Goal: Information Seeking & Learning: Learn about a topic

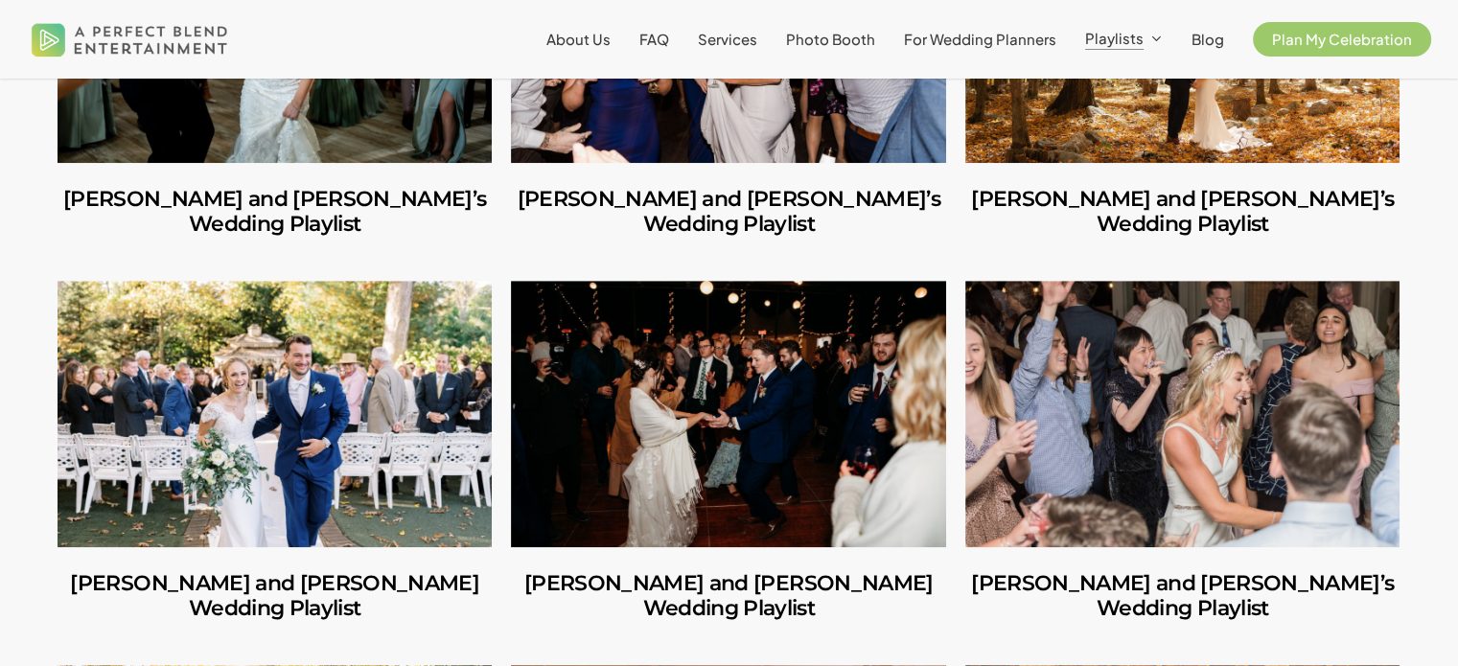
scroll to position [1144, 0]
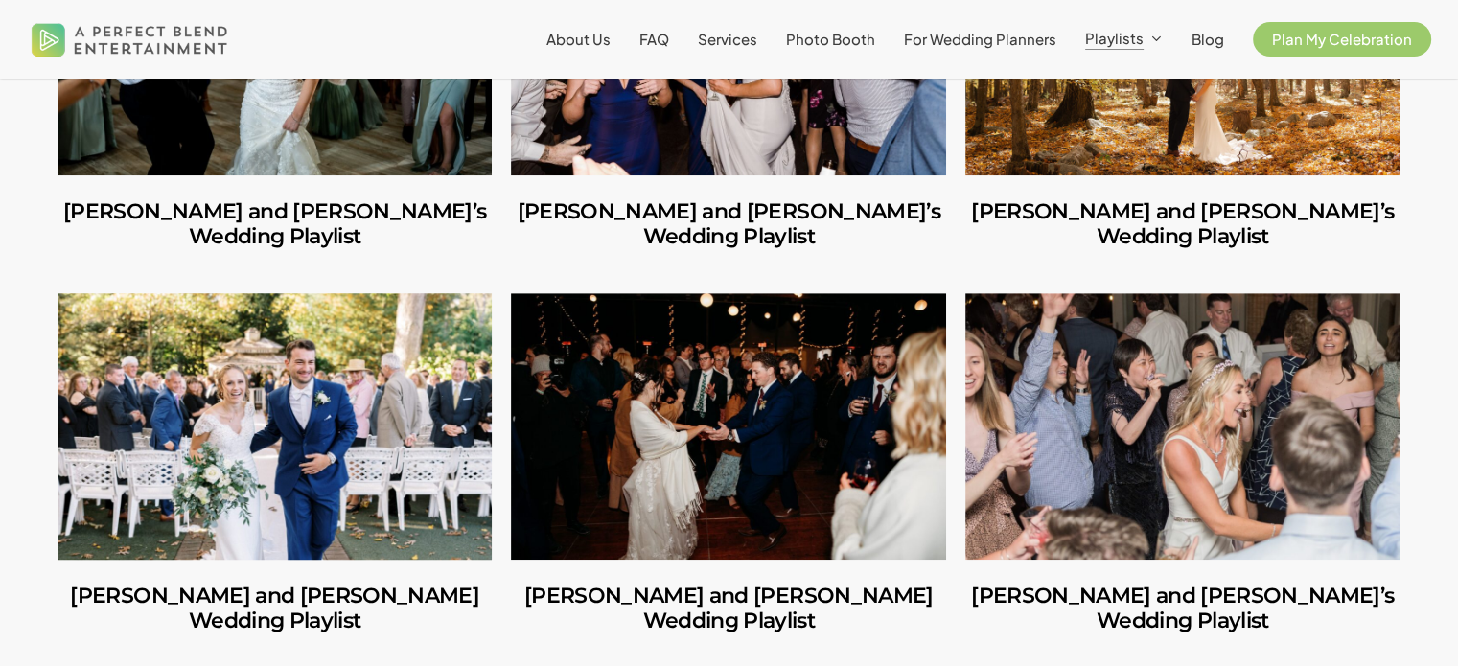
click at [295, 403] on link "George and Mackenzie’s Wedding Playlist" at bounding box center [275, 426] width 434 height 266
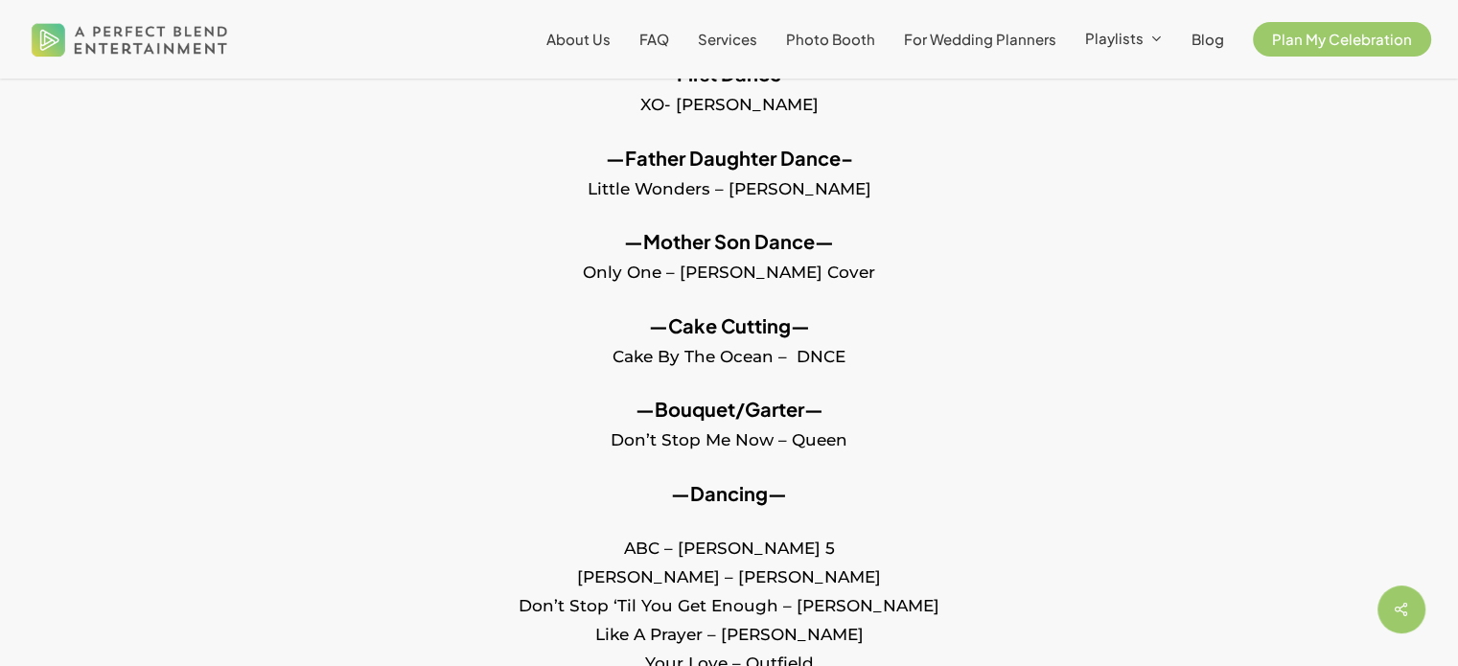
scroll to position [1215, 0]
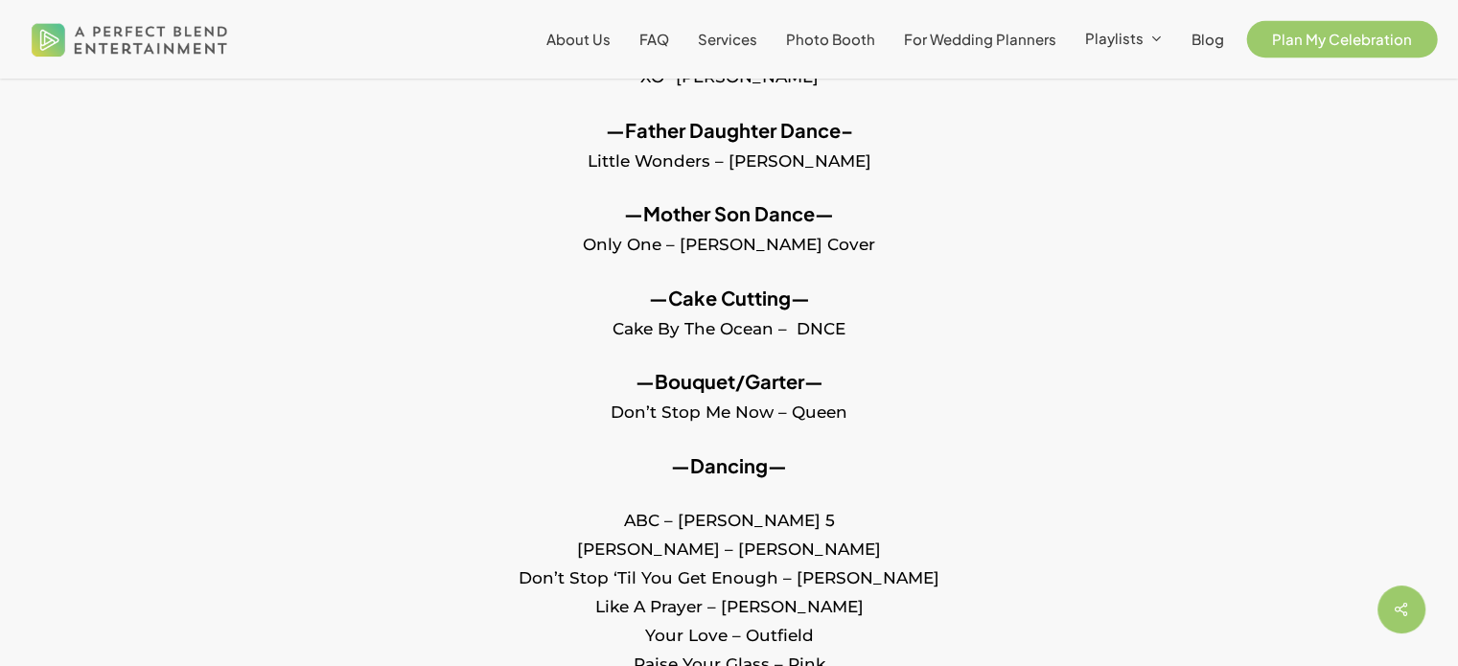
click at [1358, 35] on span "Plan My Celebration" at bounding box center [1342, 39] width 140 height 18
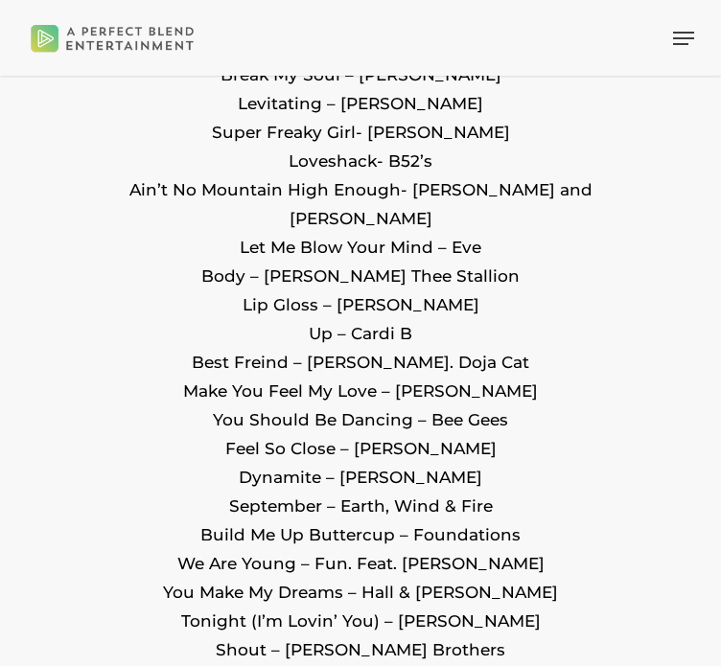
scroll to position [2646, 0]
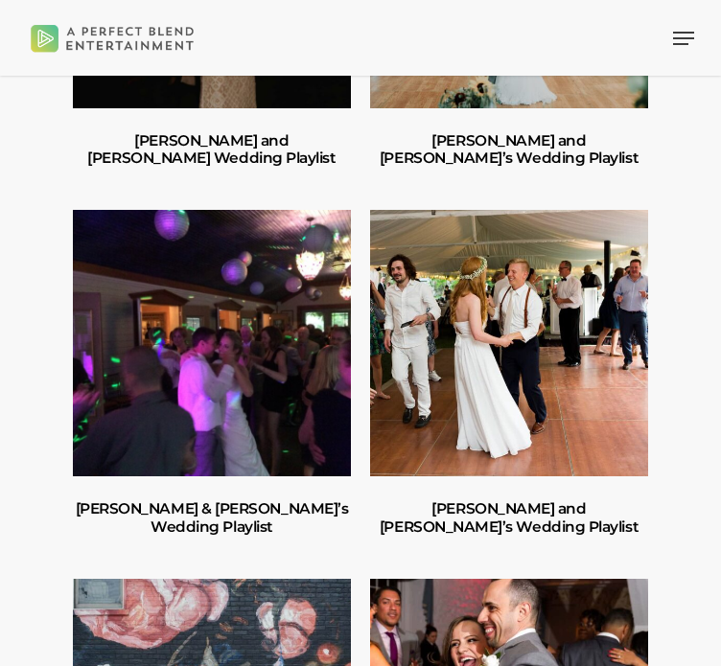
scroll to position [3653, 0]
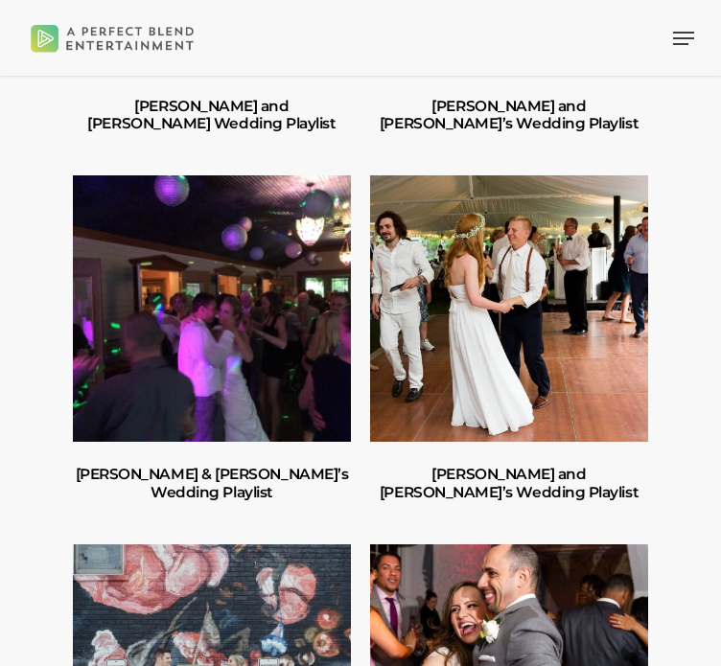
click at [513, 200] on link "Emma and Chad’s Wedding Playlist" at bounding box center [509, 308] width 278 height 266
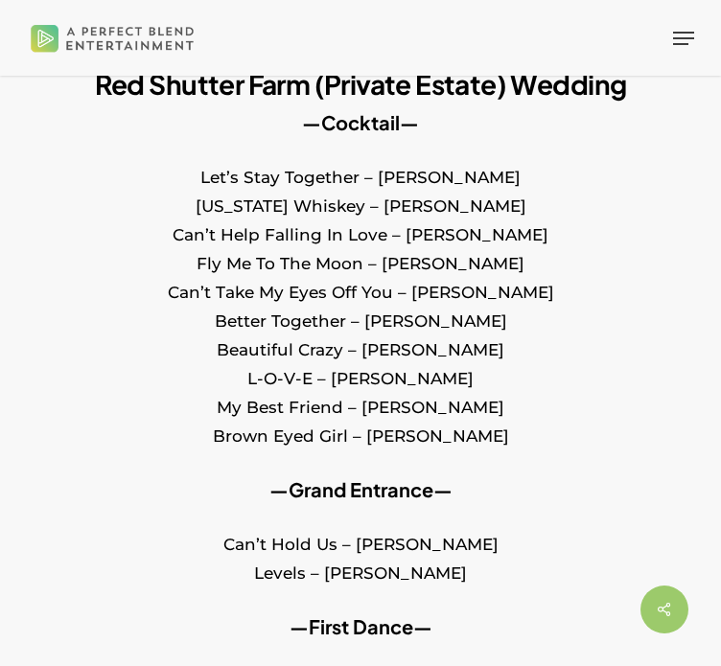
scroll to position [324, 0]
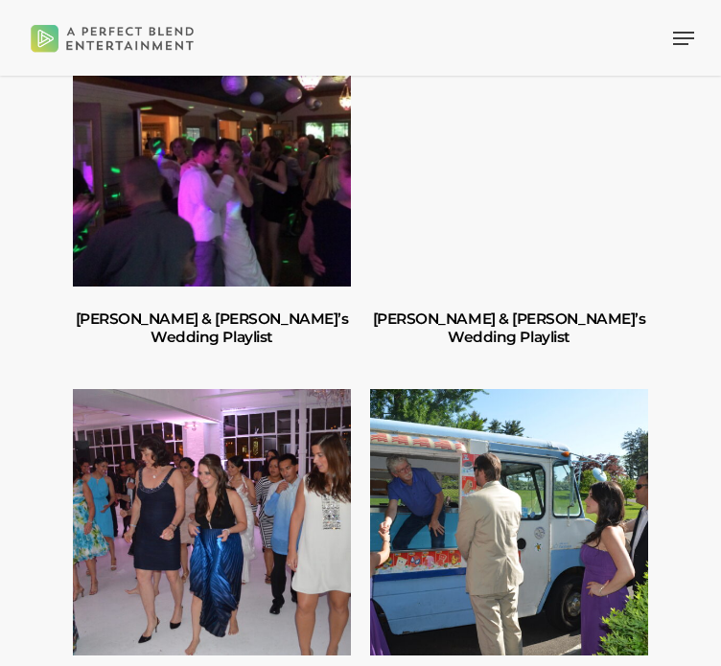
scroll to position [6355, 0]
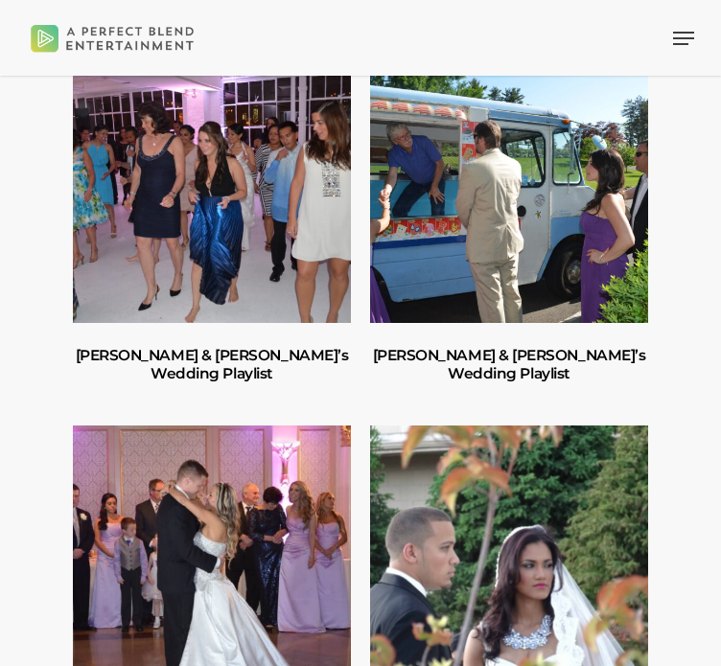
click at [289, 426] on link "Suzy & Robert’s Wedding Playlist" at bounding box center [212, 559] width 278 height 266
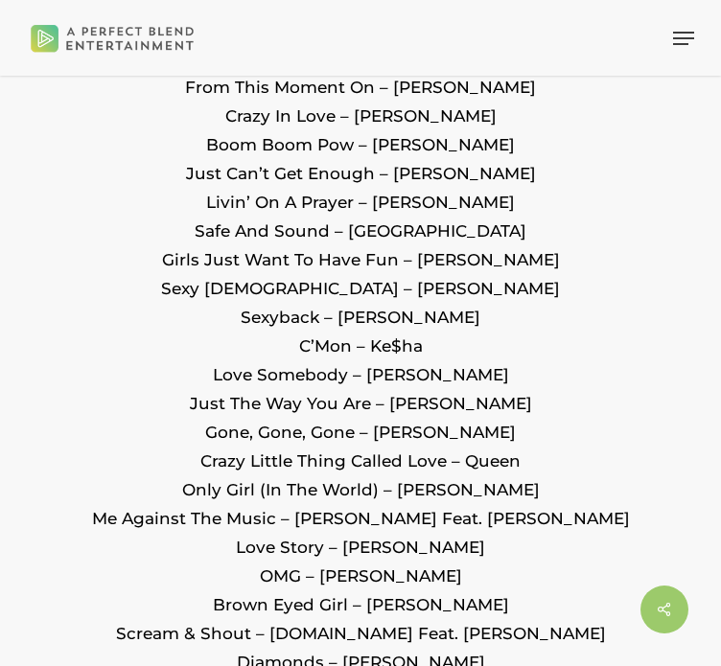
scroll to position [3235, 0]
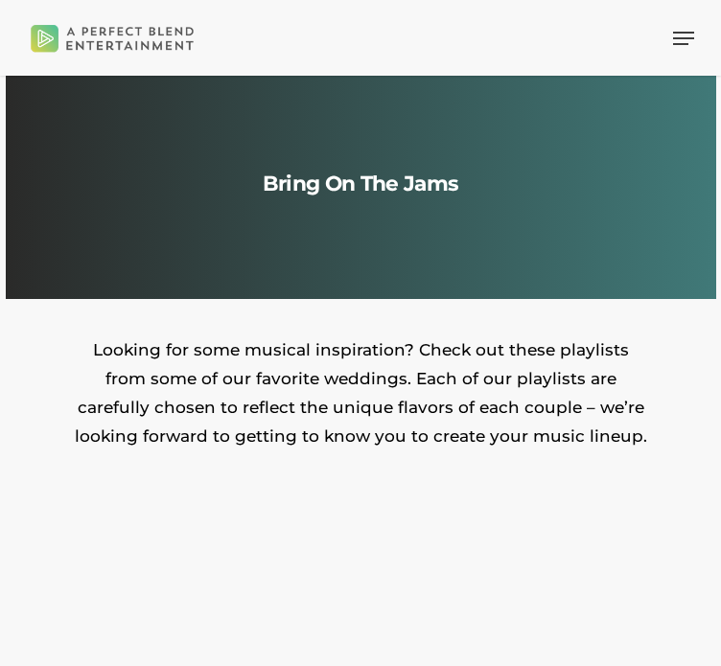
scroll to position [6355, 0]
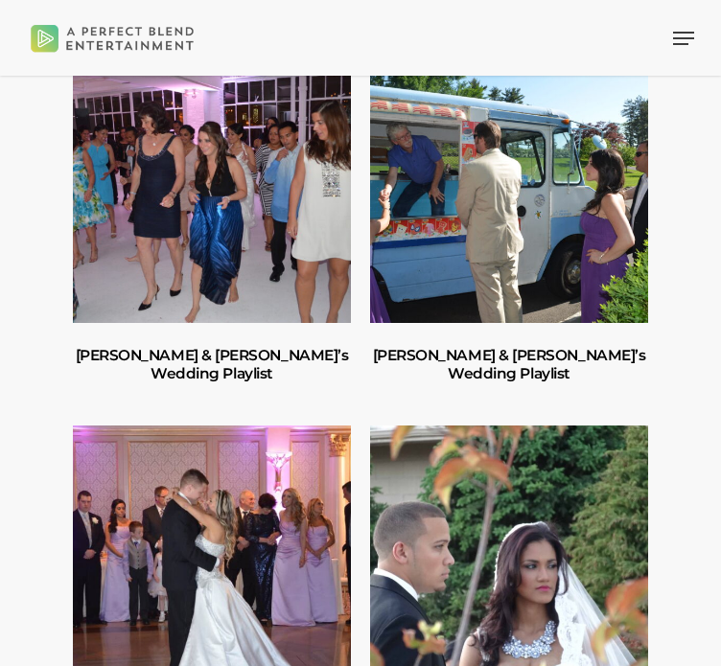
click at [598, 426] on link "Karolyn & Carlos’ Wedding Playlist" at bounding box center [509, 559] width 278 height 266
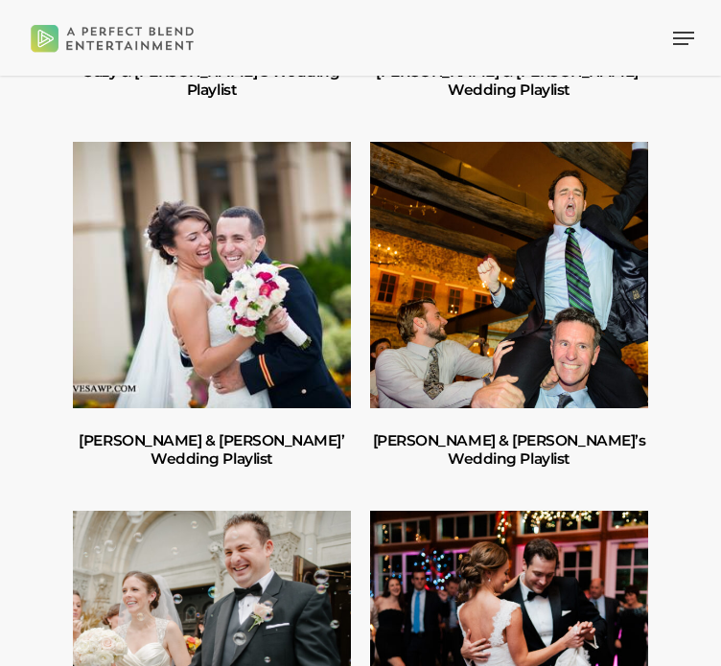
scroll to position [7131, 0]
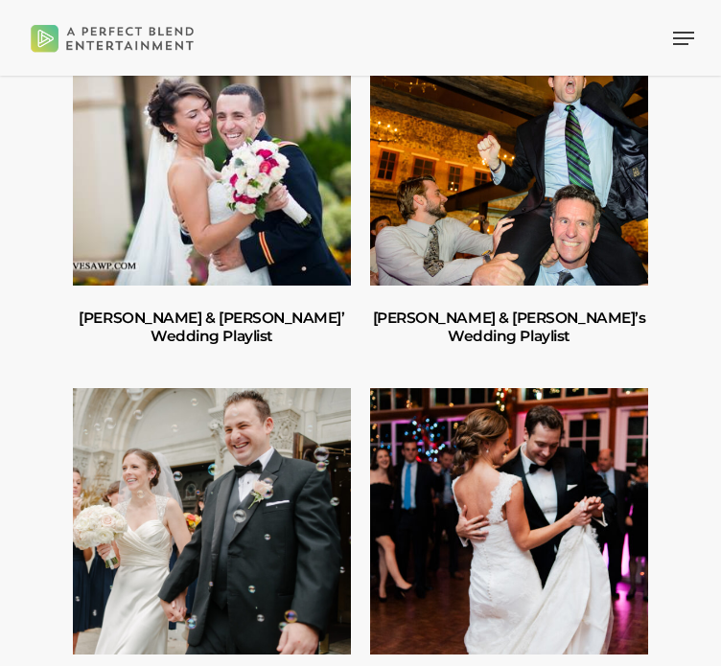
click at [545, 388] on link "Elizabeth & Tim’s Wedding Playlist" at bounding box center [509, 521] width 278 height 266
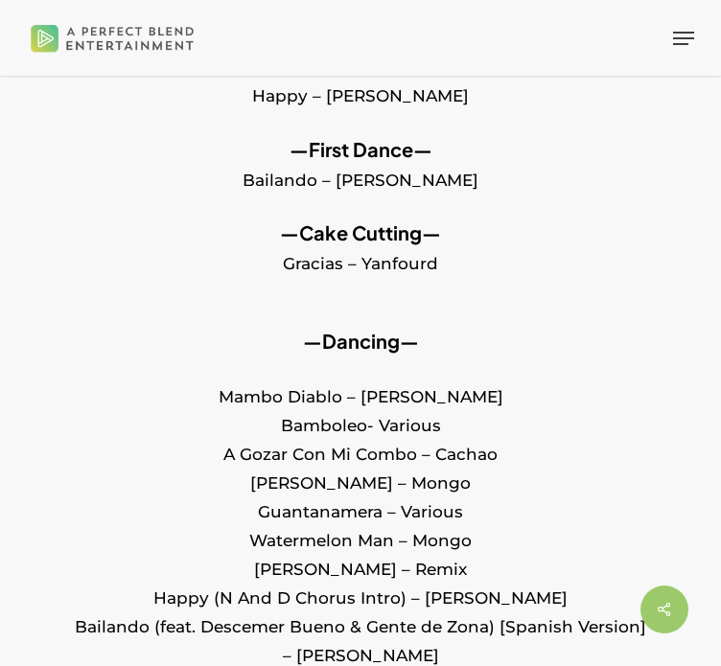
scroll to position [702, 0]
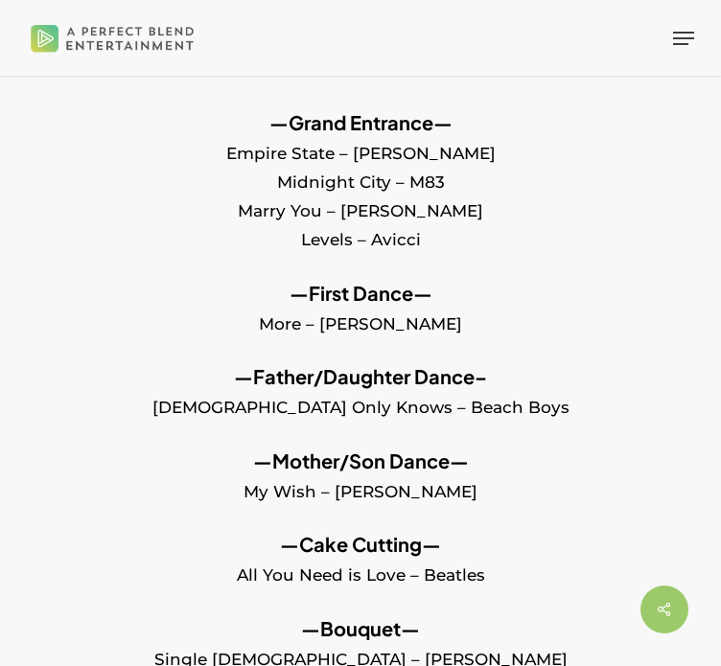
scroll to position [1076, 0]
